Goal: Task Accomplishment & Management: Use online tool/utility

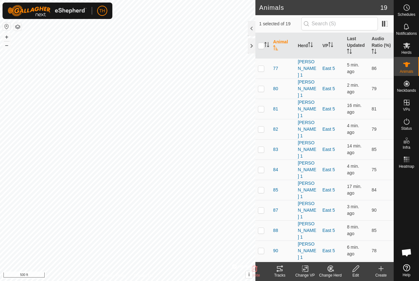
click at [281, 270] on icon at bounding box center [280, 268] width 6 height 5
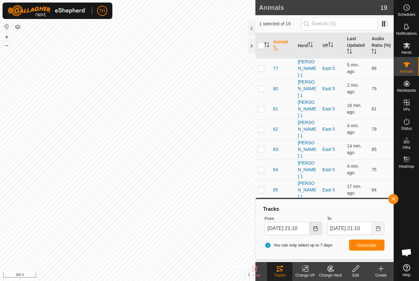
click at [317, 228] on icon "Choose Date" at bounding box center [315, 228] width 5 height 5
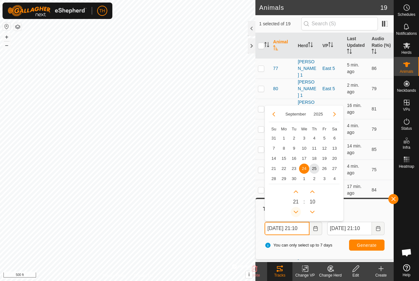
click at [296, 211] on icon "Previous Hour" at bounding box center [295, 211] width 5 height 5
click at [296, 211] on button "Previous Hour" at bounding box center [296, 212] width 10 height 10
click at [296, 211] on icon "Previous Hour" at bounding box center [295, 211] width 5 height 5
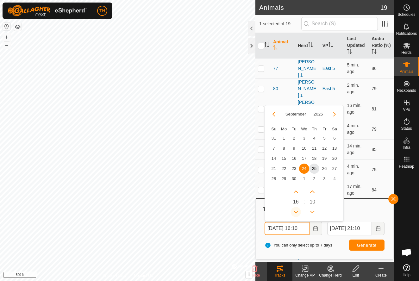
click at [296, 211] on icon "Previous Hour" at bounding box center [295, 211] width 5 height 5
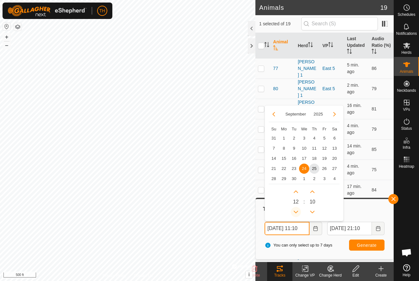
click at [296, 211] on icon "Previous Hour" at bounding box center [295, 211] width 5 height 5
click at [296, 211] on button "Previous Hour" at bounding box center [296, 212] width 10 height 10
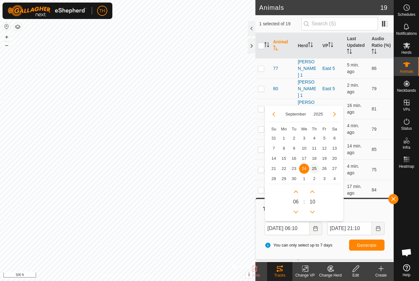
click at [313, 168] on span "25" at bounding box center [314, 168] width 10 height 10
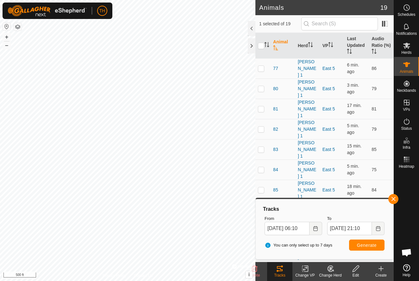
click at [360, 247] on button "Generate" at bounding box center [366, 244] width 35 height 11
click at [316, 228] on icon "Choose Date" at bounding box center [315, 228] width 4 height 5
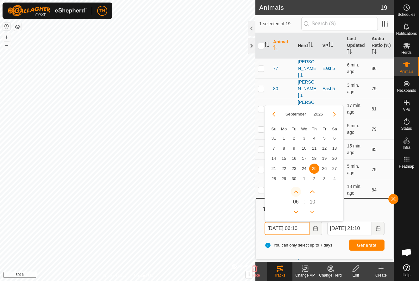
click at [296, 193] on icon "Next Hour" at bounding box center [295, 191] width 5 height 5
click at [296, 193] on button "Next Hour" at bounding box center [296, 192] width 10 height 10
click at [296, 193] on icon "Next Hour" at bounding box center [295, 191] width 5 height 5
type input "[DATE] 09:10"
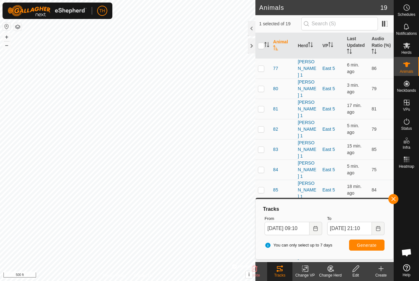
click at [368, 247] on span "Generate" at bounding box center [367, 245] width 20 height 5
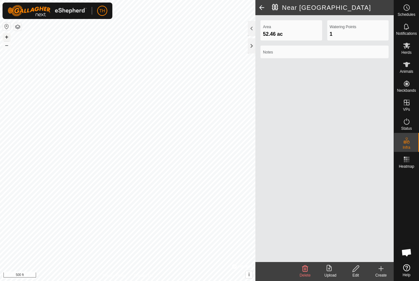
click at [5, 35] on button "+" at bounding box center [7, 37] width 8 height 8
click at [8, 36] on button "+" at bounding box center [7, 37] width 8 height 8
click at [8, 45] on button "–" at bounding box center [7, 45] width 8 height 8
